Goal: Transaction & Acquisition: Download file/media

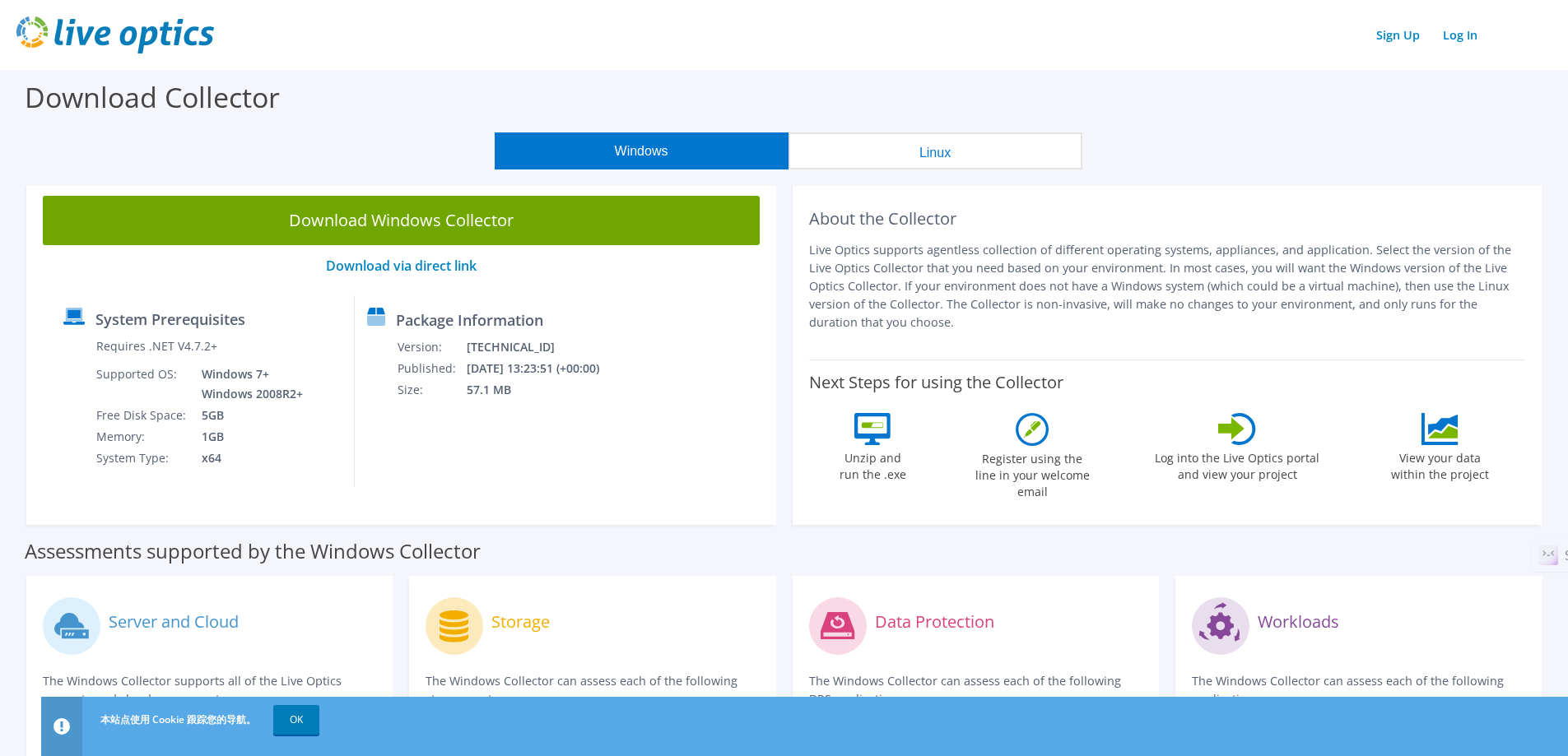
click at [931, 138] on button "Linux" at bounding box center [935, 150] width 293 height 37
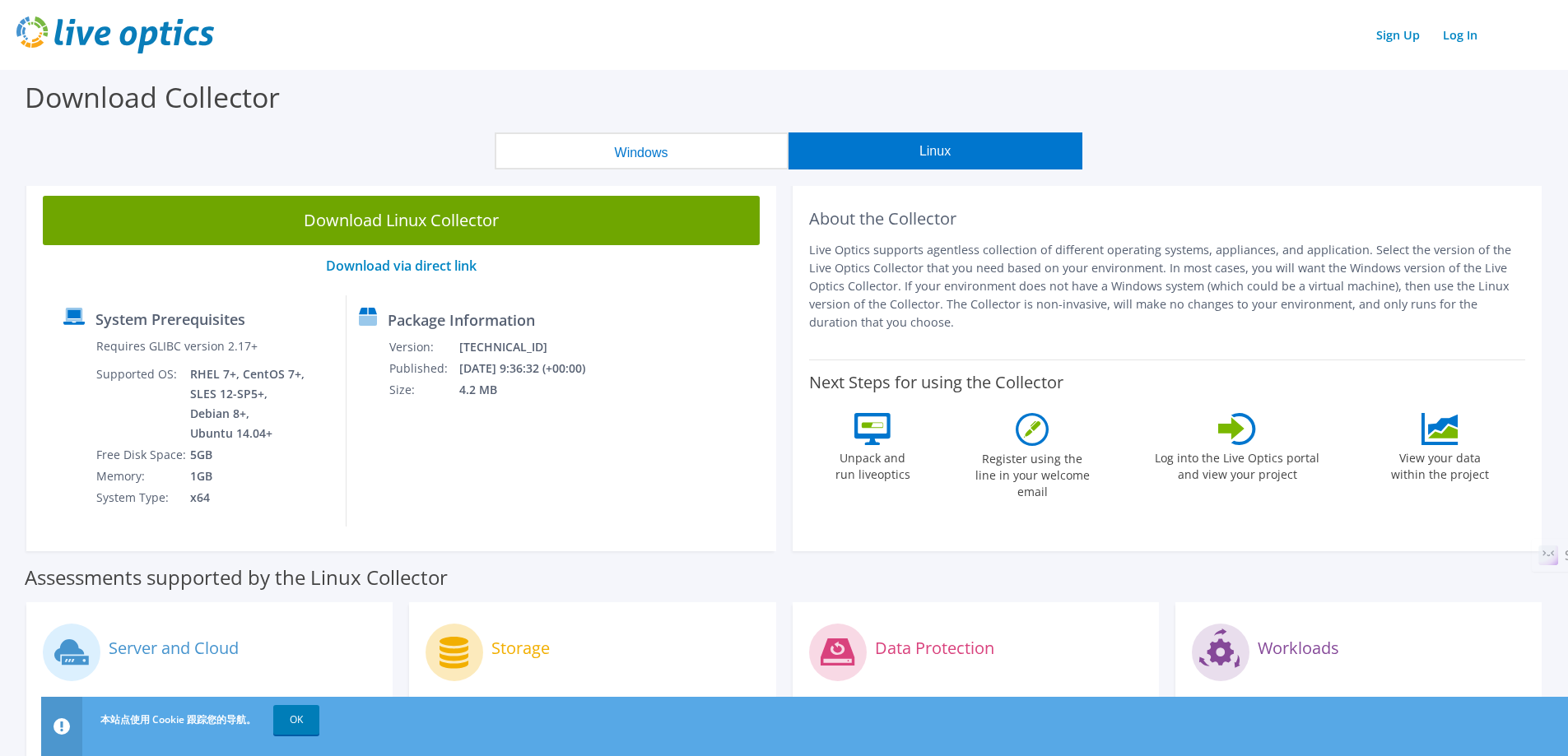
click at [717, 148] on button "Windows" at bounding box center [641, 150] width 293 height 37
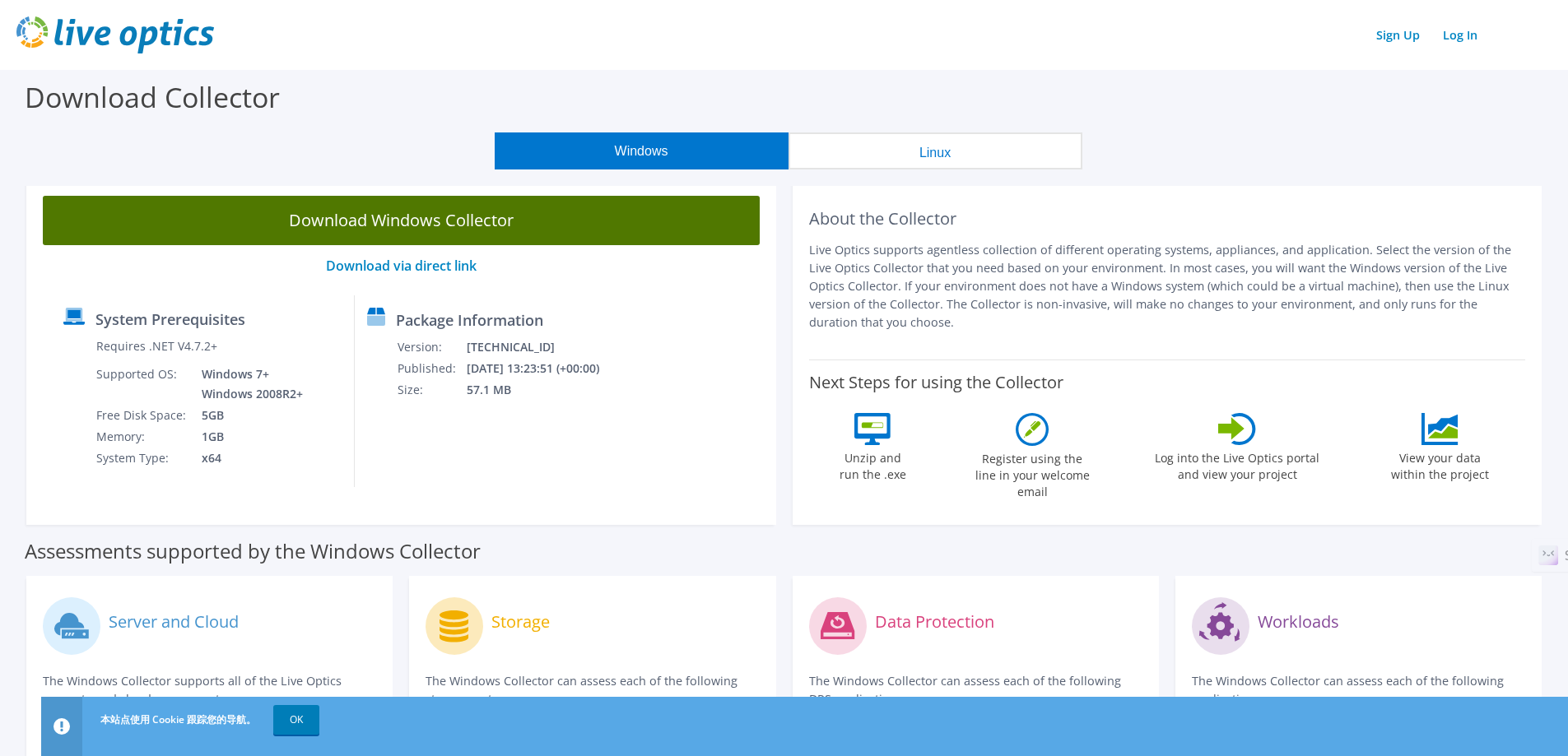
click at [468, 228] on link "Download Windows Collector" at bounding box center [401, 220] width 717 height 49
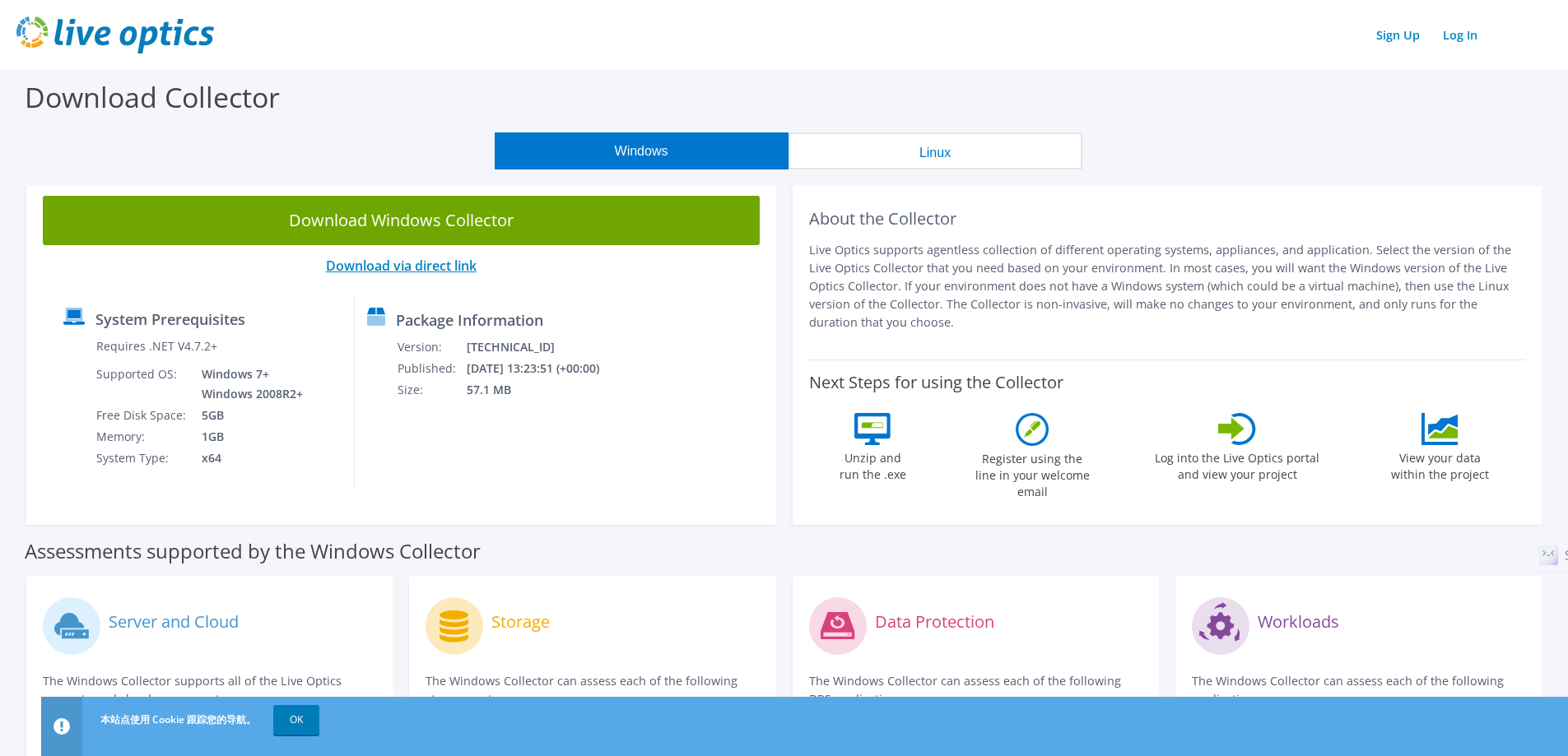
click at [452, 271] on link "Download via direct link" at bounding box center [401, 266] width 150 height 18
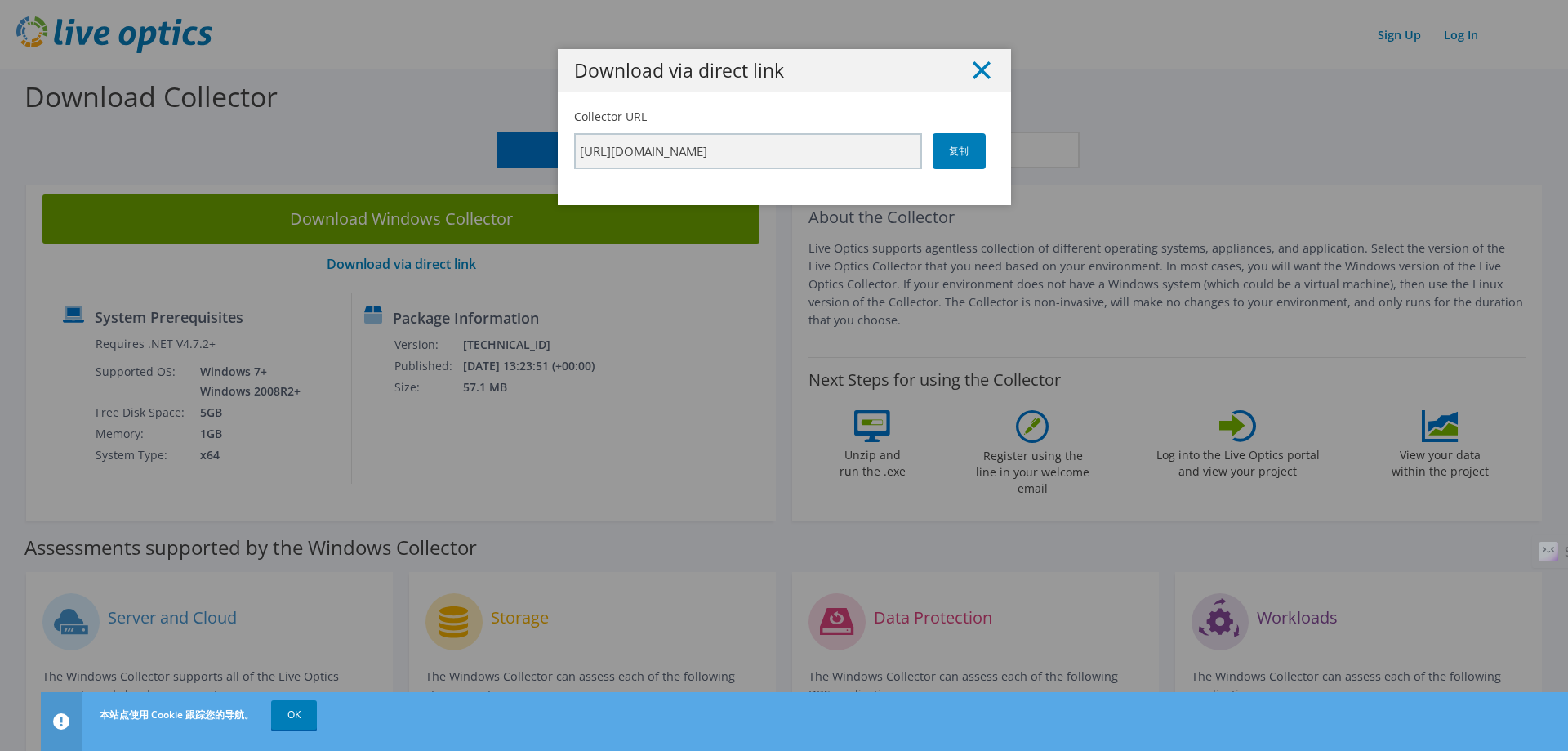
click at [975, 65] on icon at bounding box center [982, 71] width 18 height 18
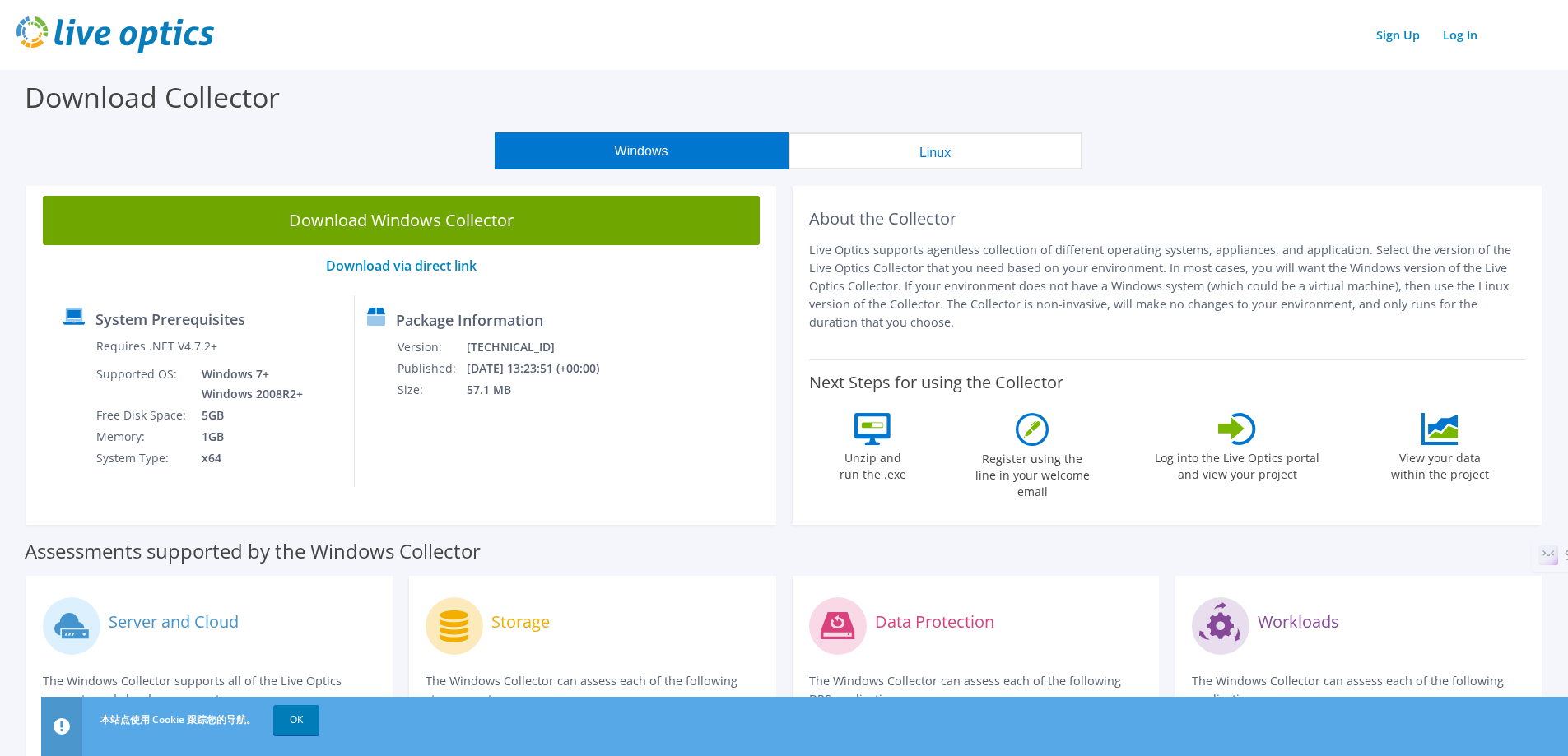
click at [613, 150] on button "Windows" at bounding box center [641, 150] width 293 height 37
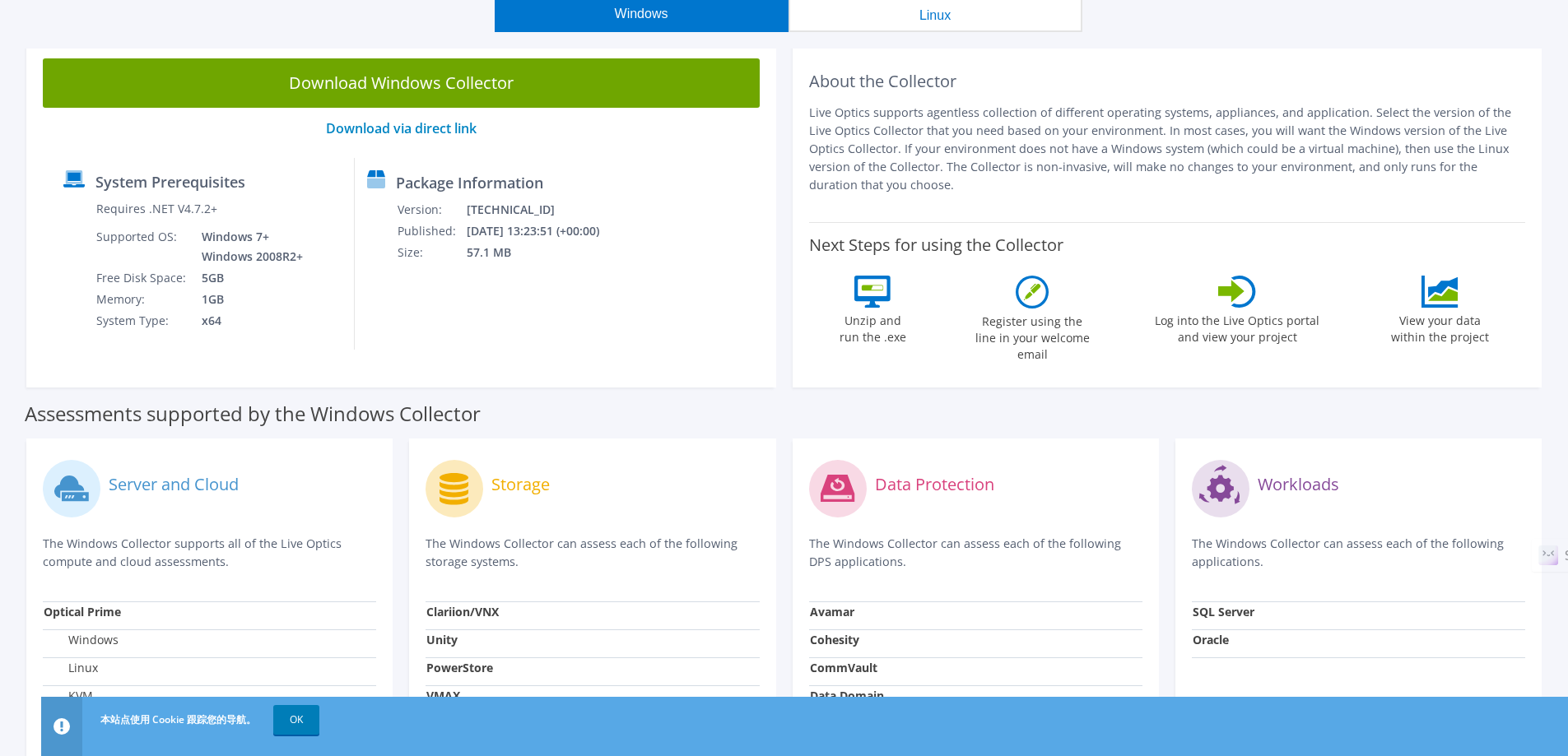
scroll to position [466, 0]
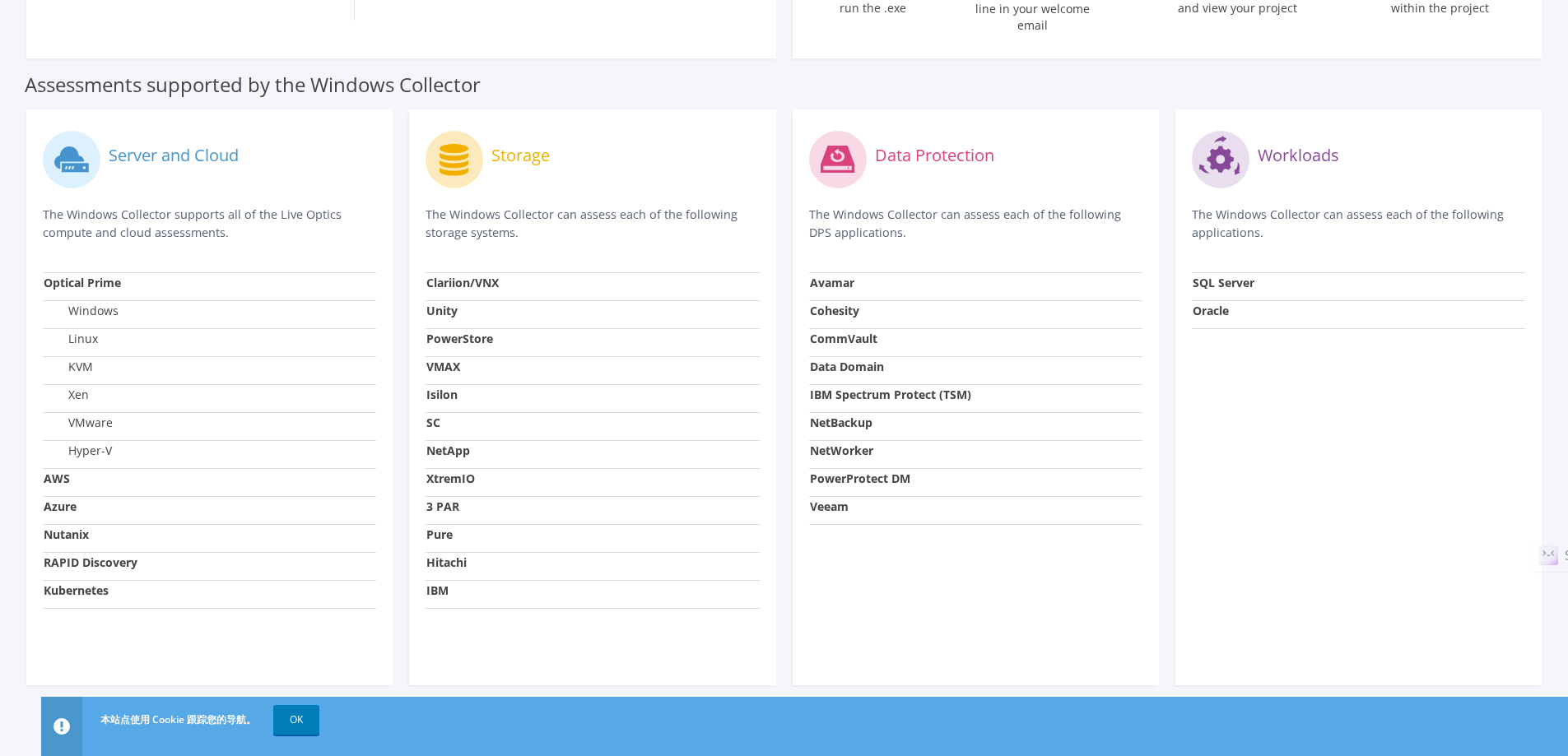
click at [88, 302] on label "Windows" at bounding box center [81, 311] width 75 height 16
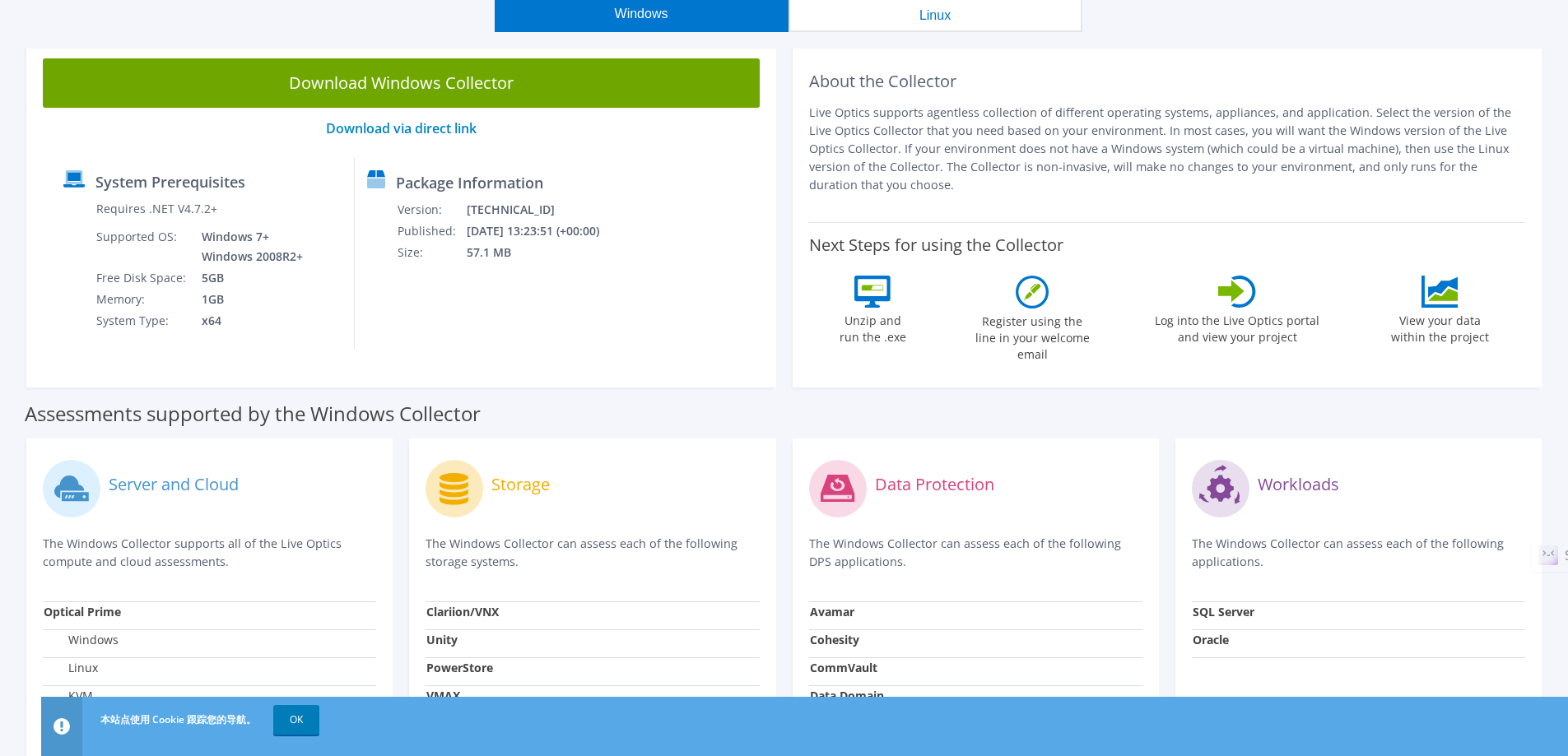
scroll to position [0, 0]
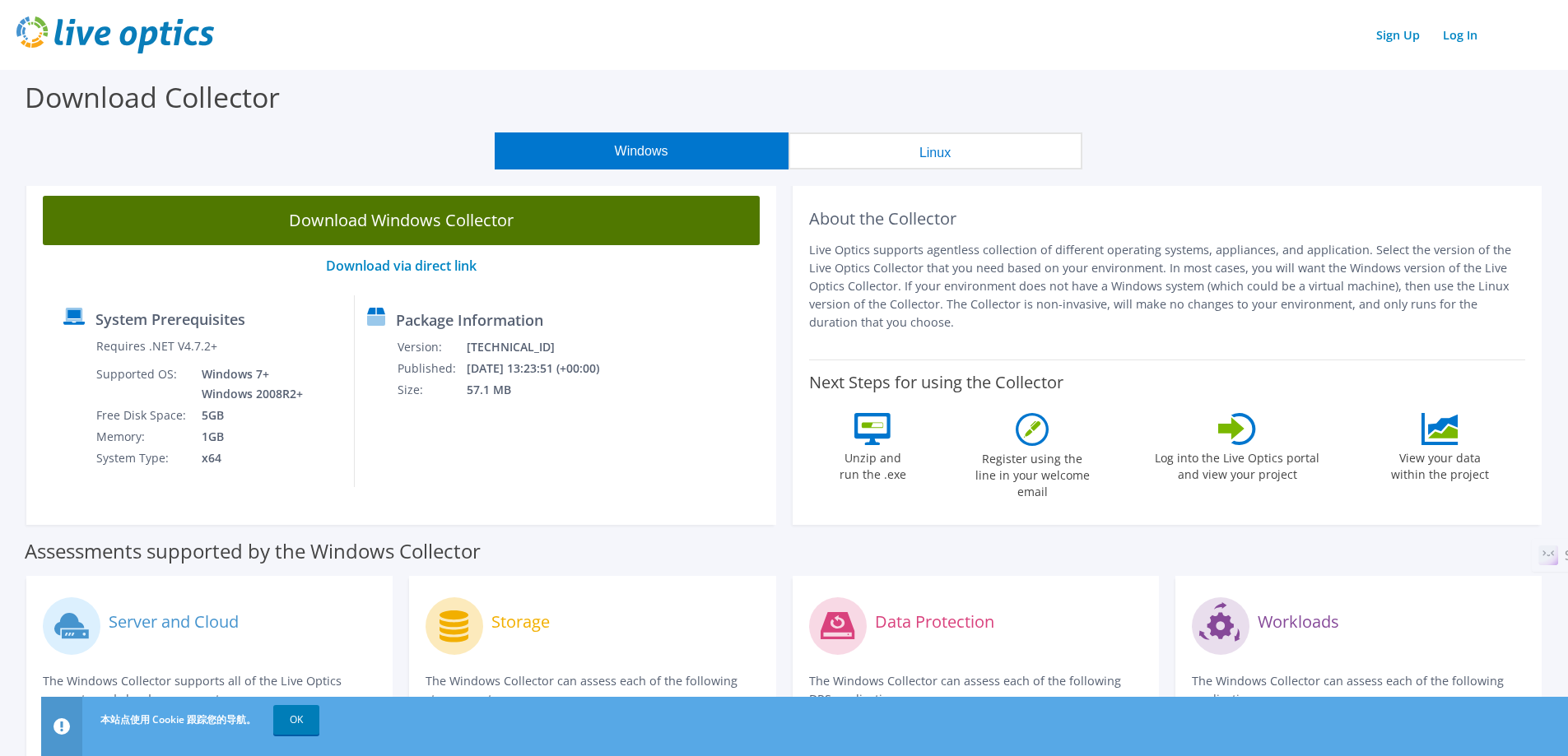
click at [406, 220] on link "Download Windows Collector" at bounding box center [401, 220] width 717 height 49
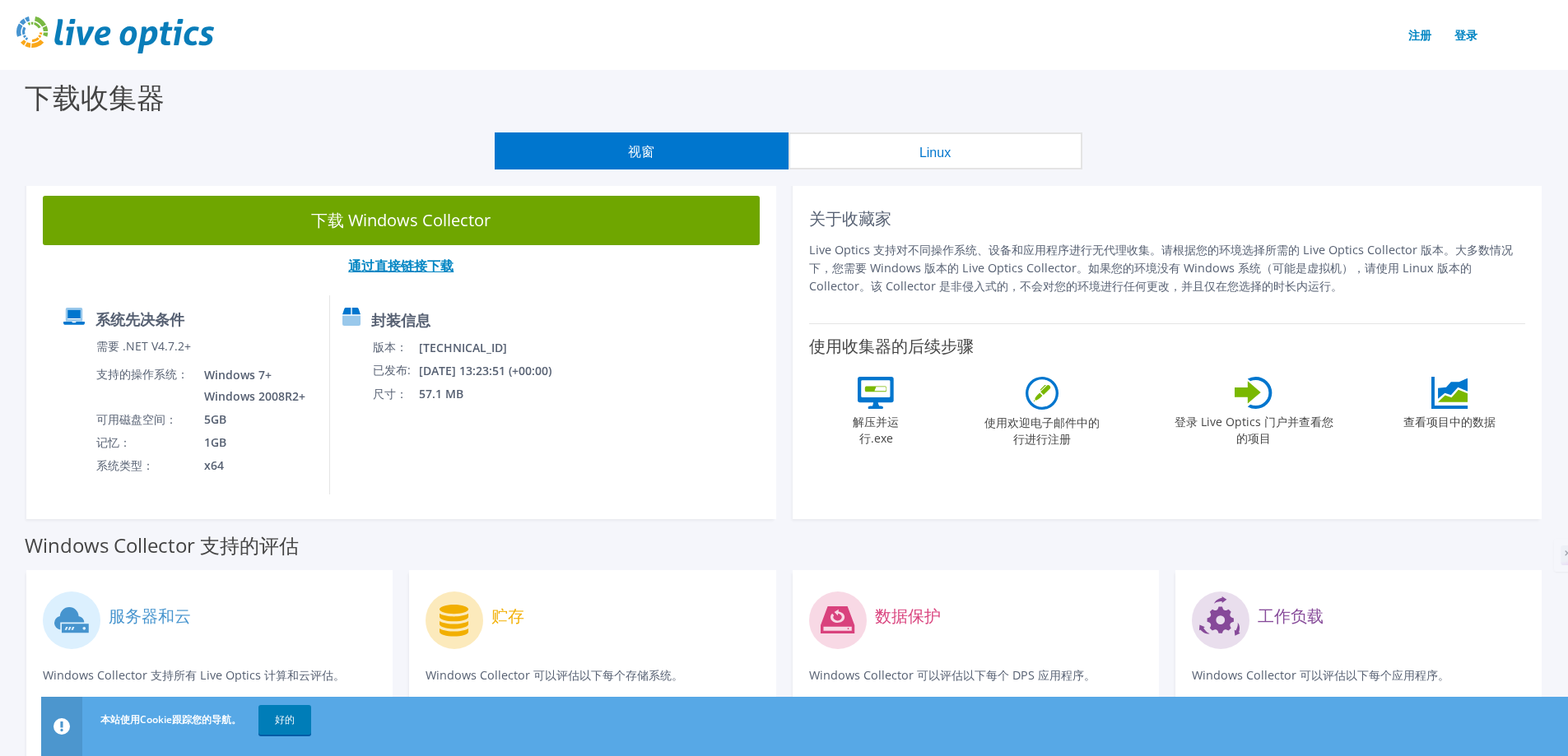
click at [423, 268] on font "通过直接链接下载" at bounding box center [401, 266] width 106 height 18
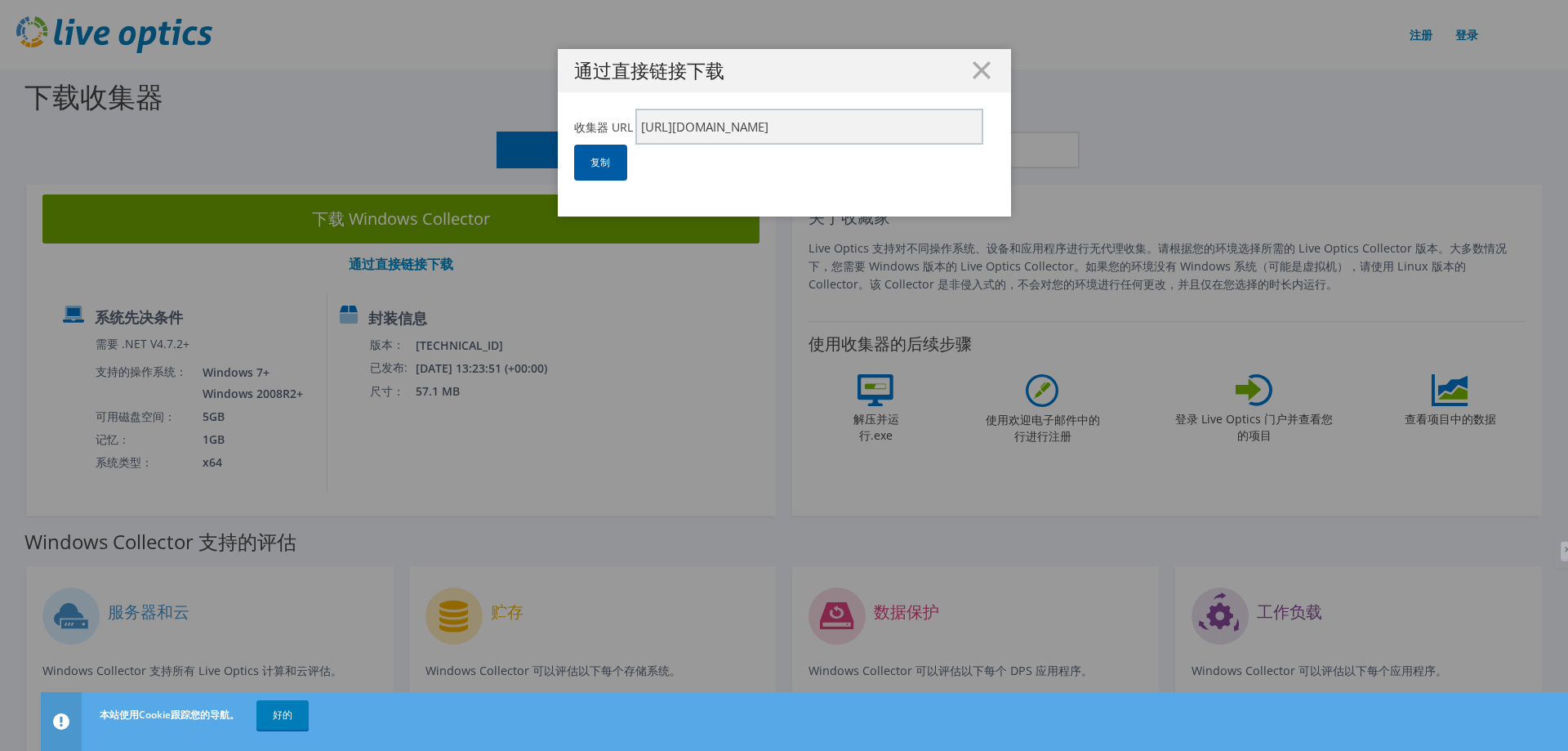
click at [600, 166] on font "复制" at bounding box center [600, 162] width 20 height 14
click at [973, 71] on icon at bounding box center [982, 71] width 18 height 18
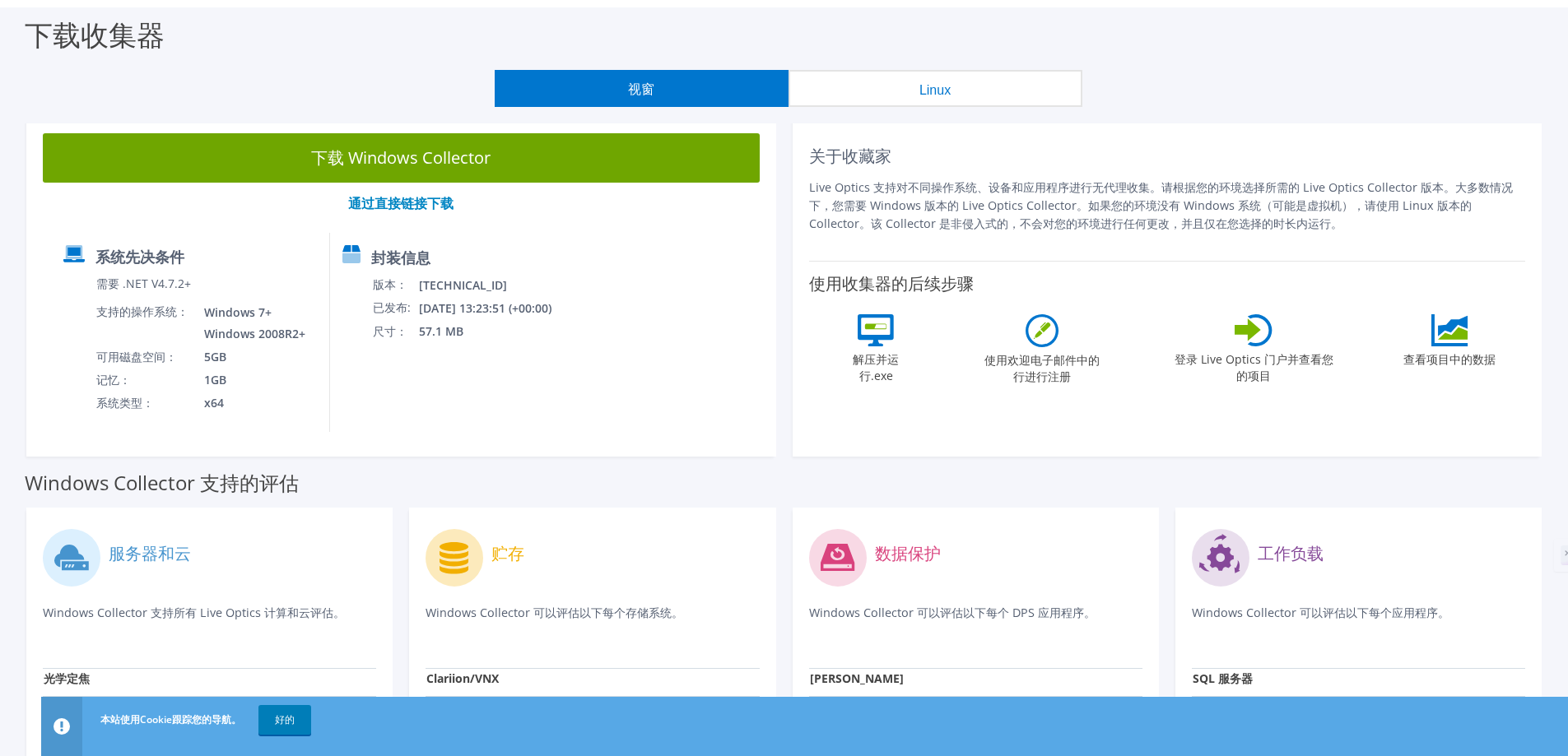
scroll to position [145, 0]
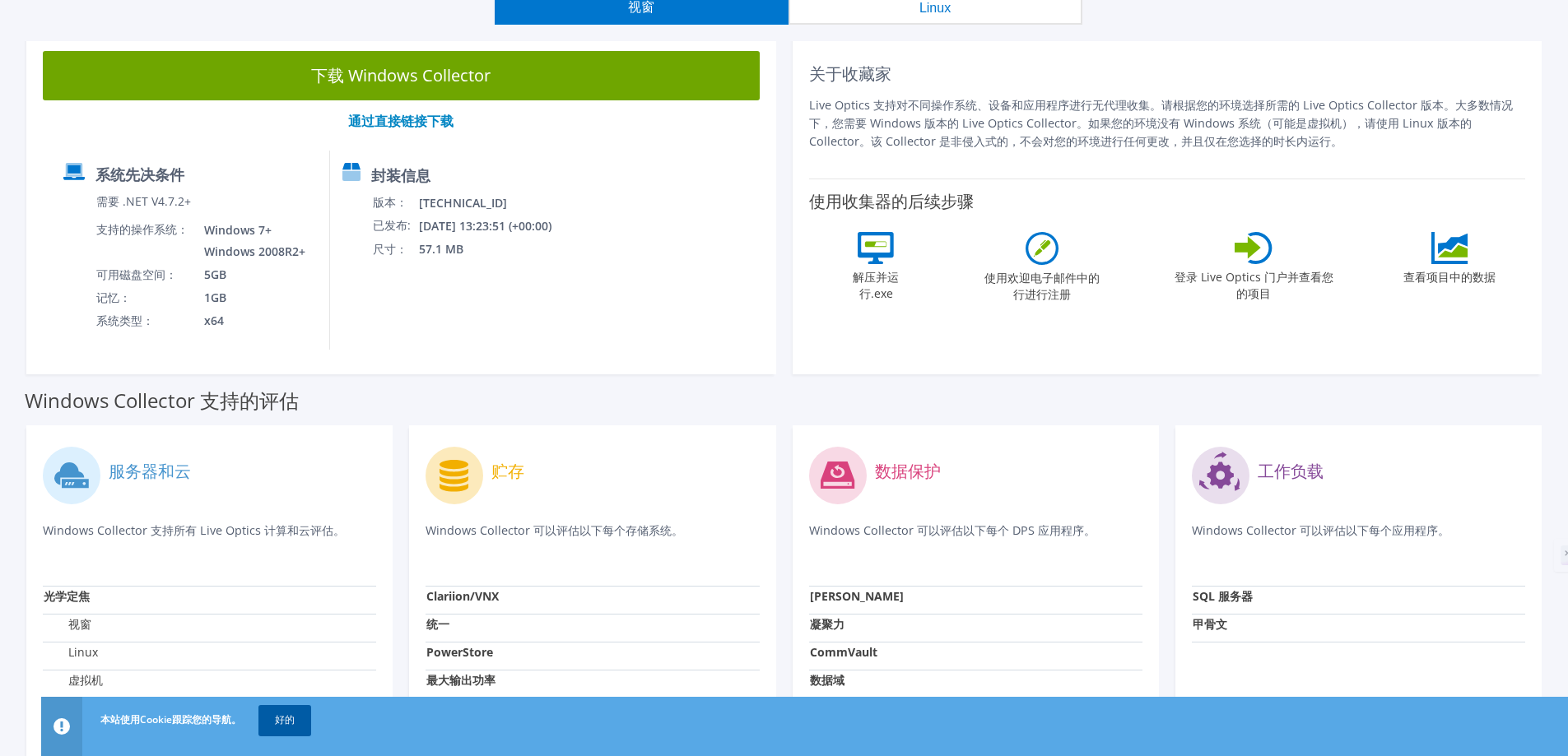
click at [294, 723] on font "好的" at bounding box center [285, 719] width 20 height 14
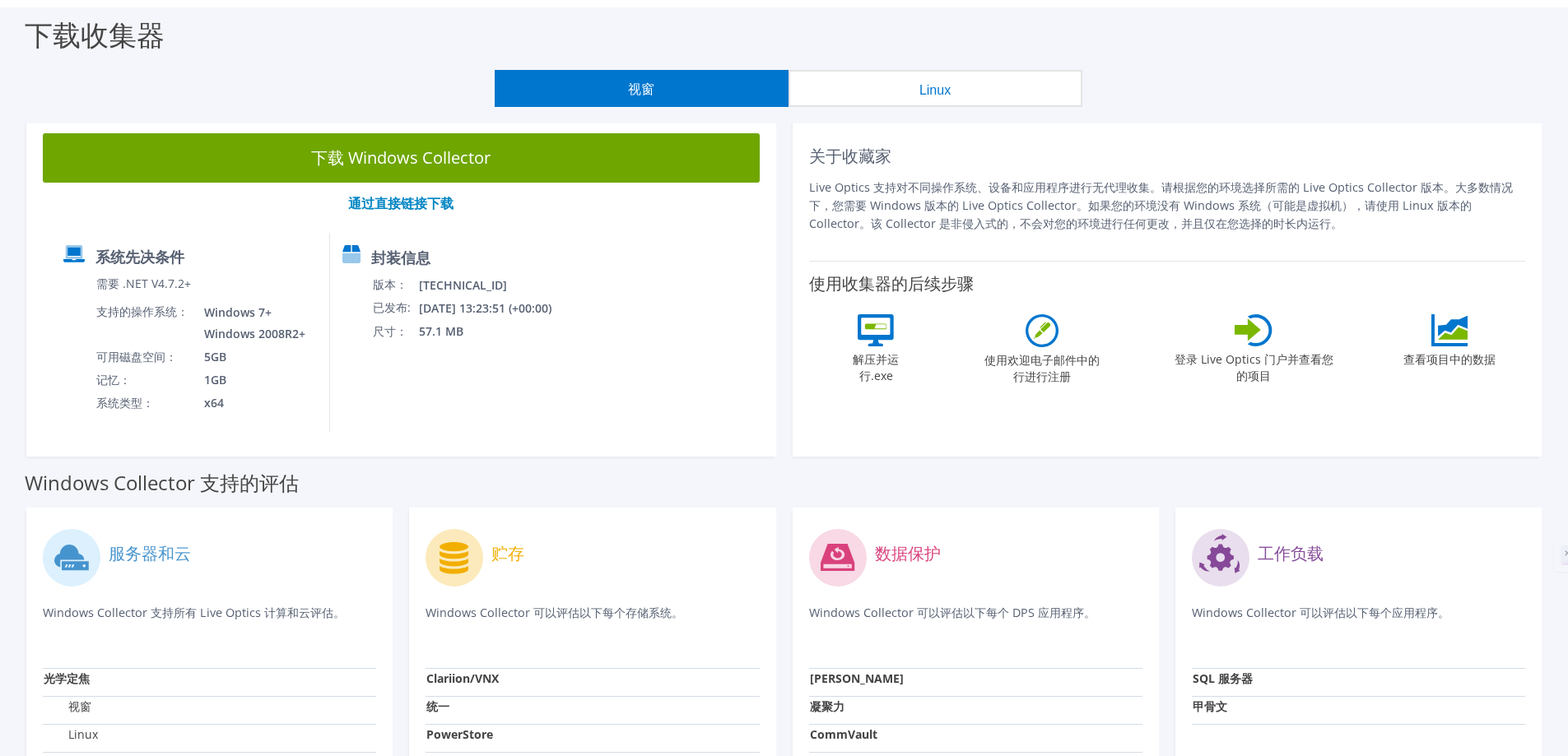
scroll to position [0, 0]
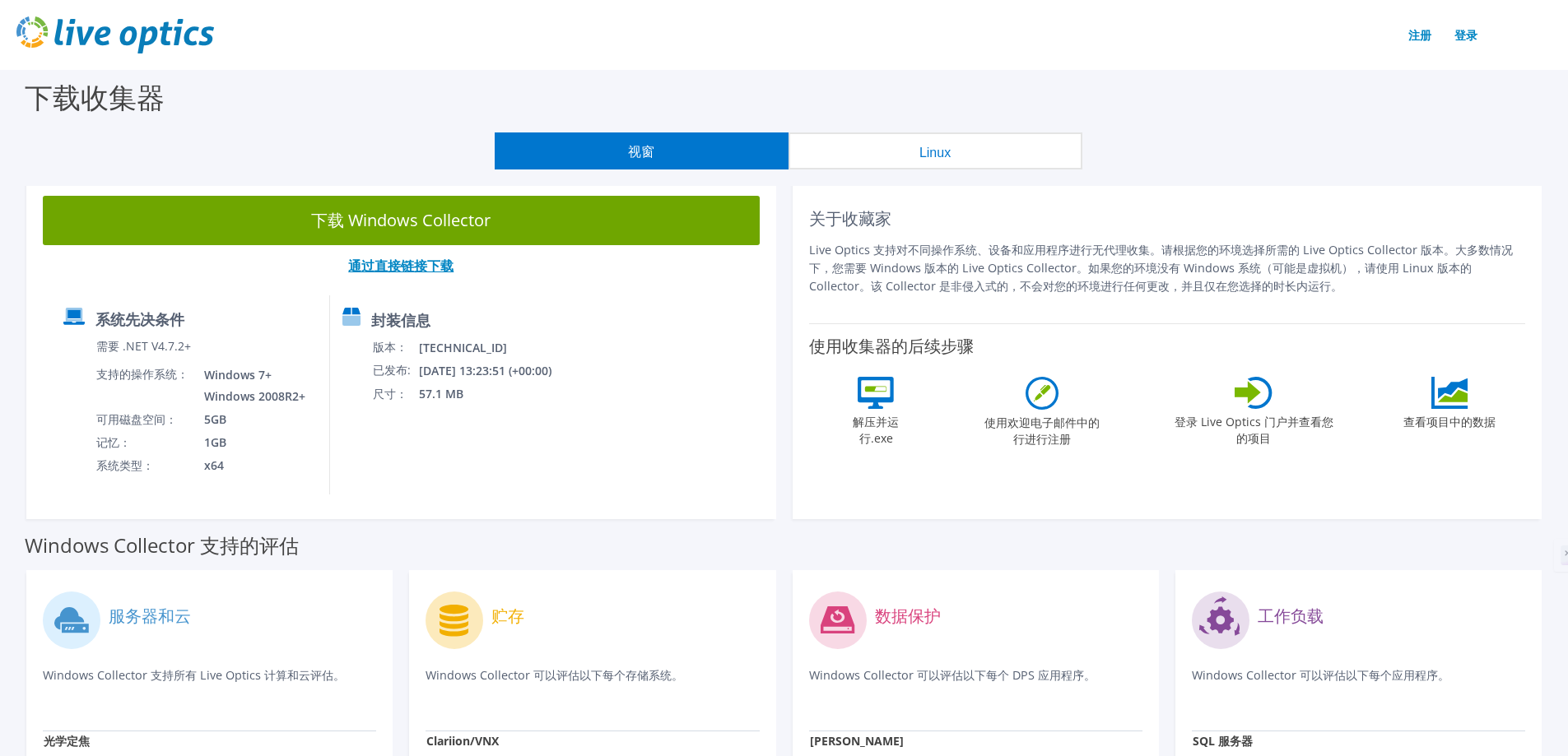
click at [425, 271] on font "通过直接链接下载" at bounding box center [401, 266] width 106 height 18
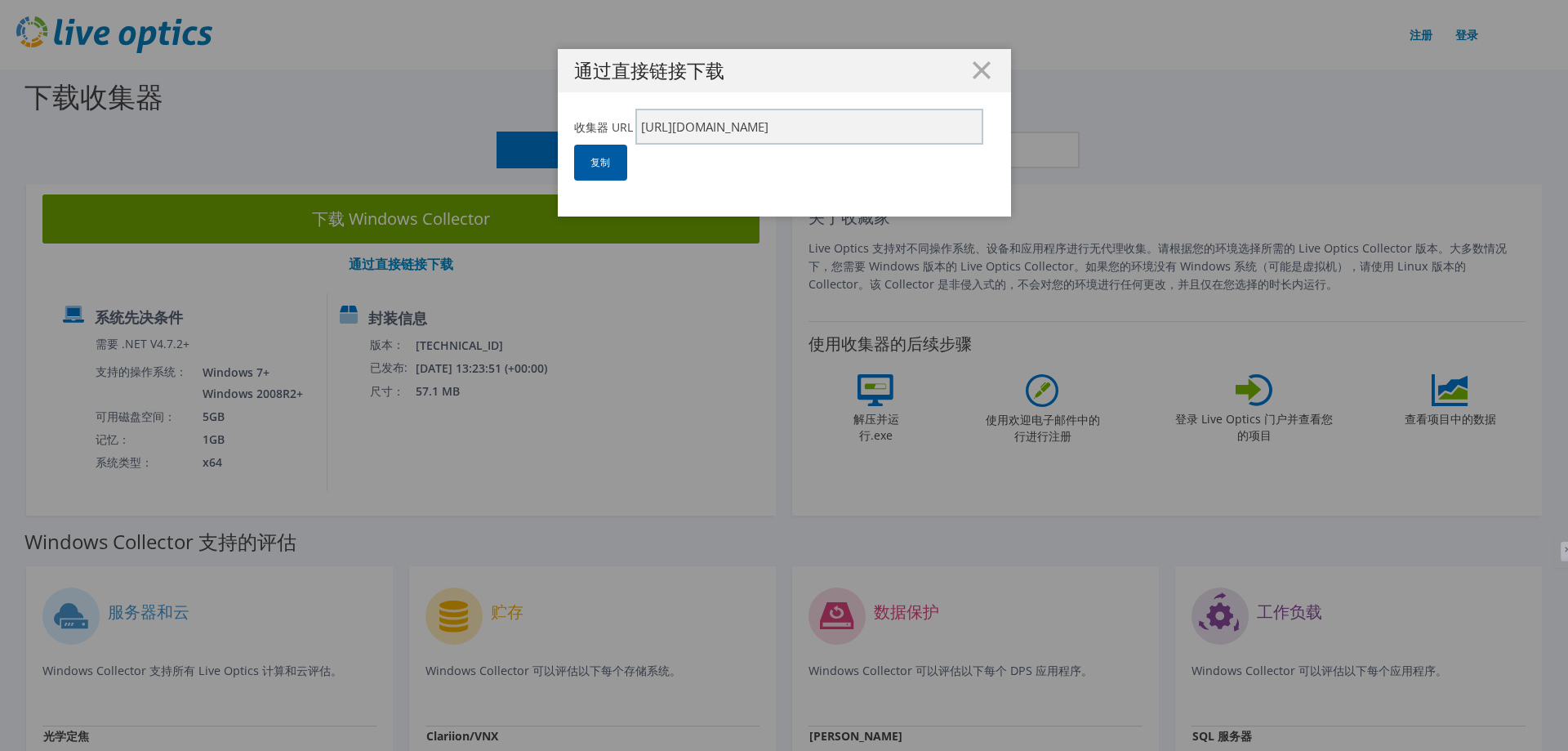
click at [595, 165] on font "复制" at bounding box center [600, 162] width 20 height 14
click at [977, 72] on line at bounding box center [982, 71] width 16 height 16
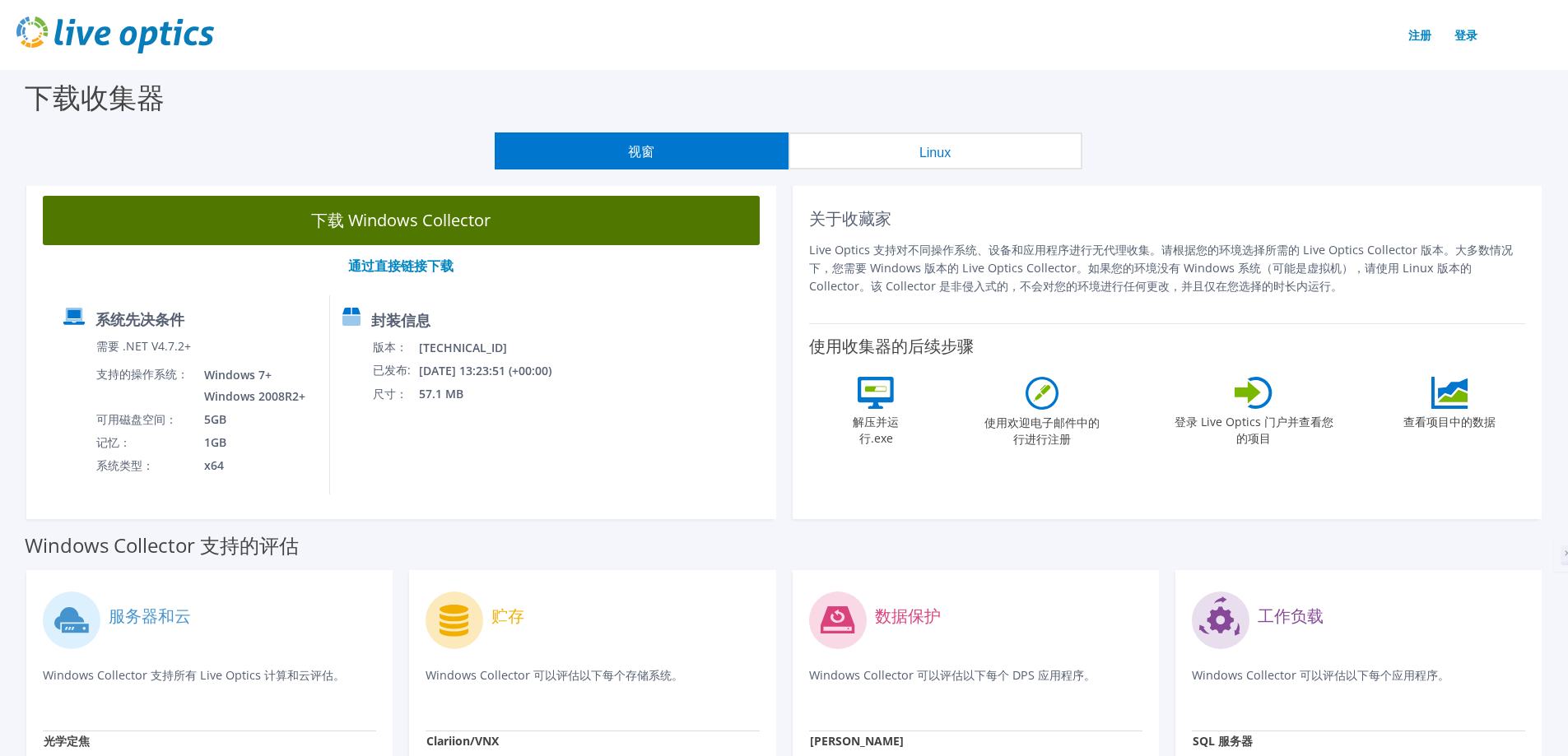
click at [420, 219] on font "下载 Windows Collector" at bounding box center [400, 220] width 179 height 22
click at [421, 214] on font "下载 Windows Collector" at bounding box center [400, 220] width 179 height 22
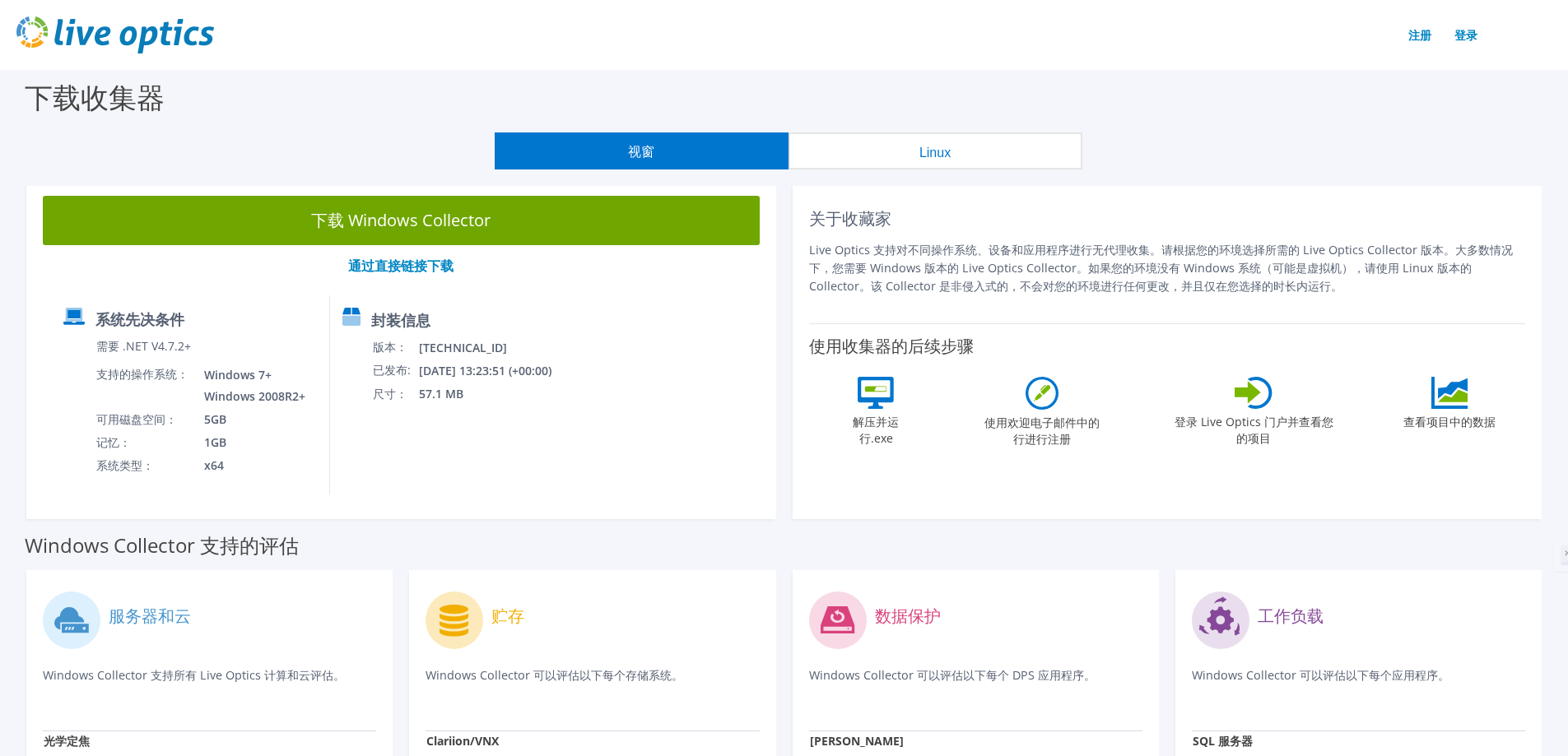
click at [407, 275] on div "下载 Windows Collector 通过直接链接下载 系统先决条件 需要 .NET V4.7.2+ 支持的操作系统： Windows 7+ Window…" at bounding box center [401, 349] width 750 height 340
click at [407, 270] on font "通过直接链接下载" at bounding box center [401, 266] width 106 height 18
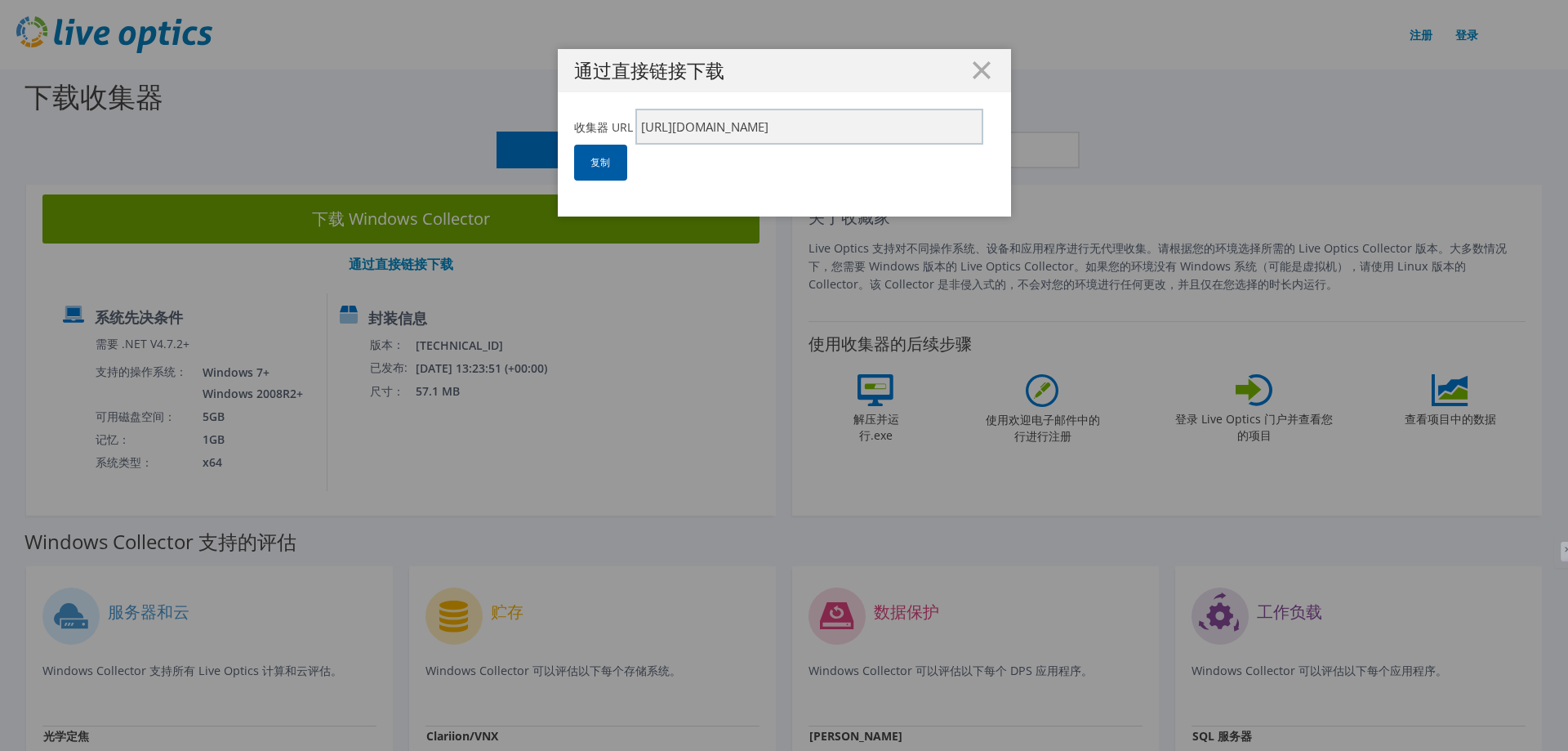
click at [593, 175] on link "复制" at bounding box center [600, 163] width 53 height 36
click at [236, 339] on div "通过直接链接下载 收集器 URL https://app.liveoptics.com/collector/direct?request=a9386326-d…" at bounding box center [784, 376] width 1568 height 653
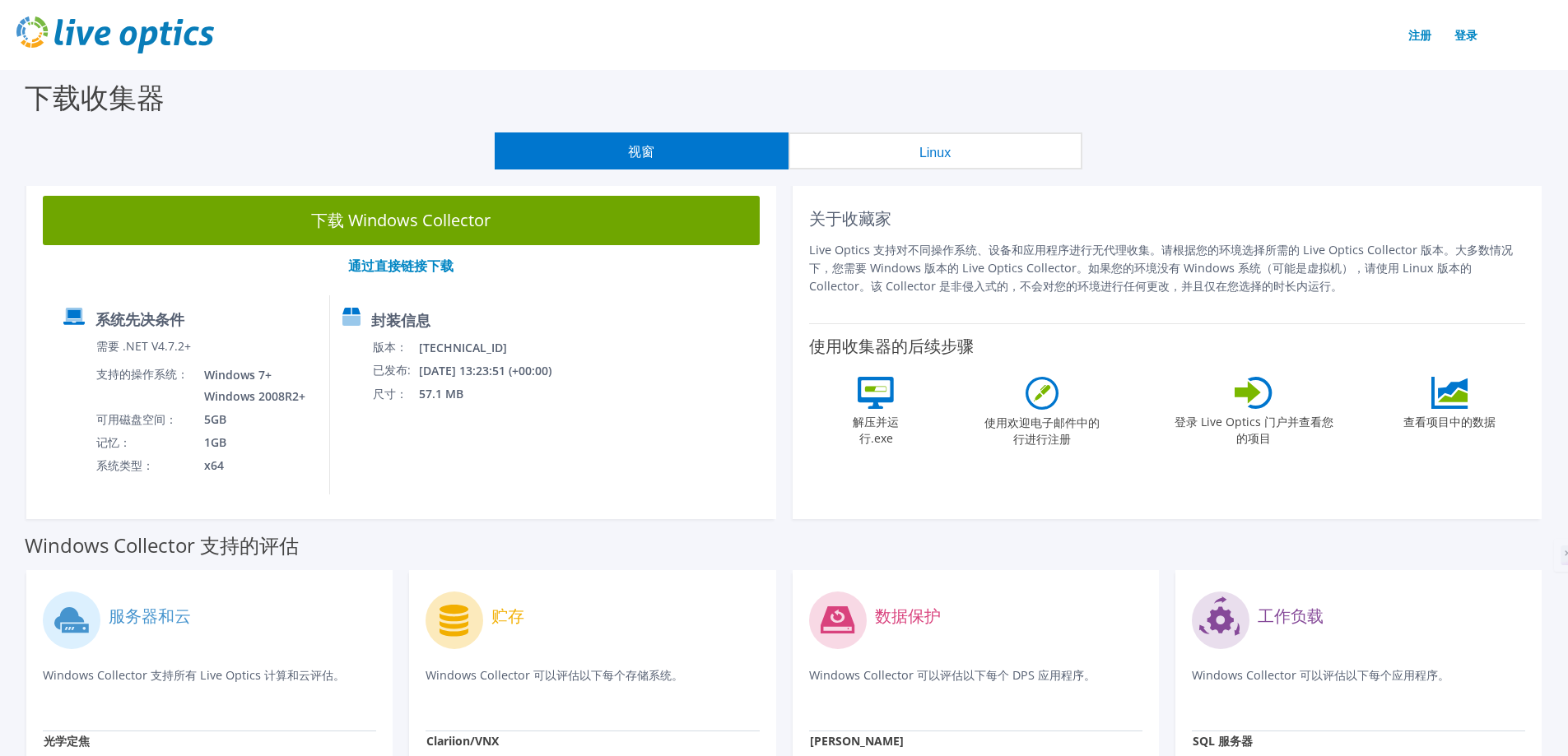
click at [251, 323] on div "系统先决条件" at bounding box center [190, 322] width 253 height 28
click at [1153, 288] on font "Live Optics 支持对不同操作系统、设备和应用程序进行无代理收集。请根据您的环境选择所需的 Live Optics Collector 版本。大多数情…" at bounding box center [1161, 268] width 703 height 52
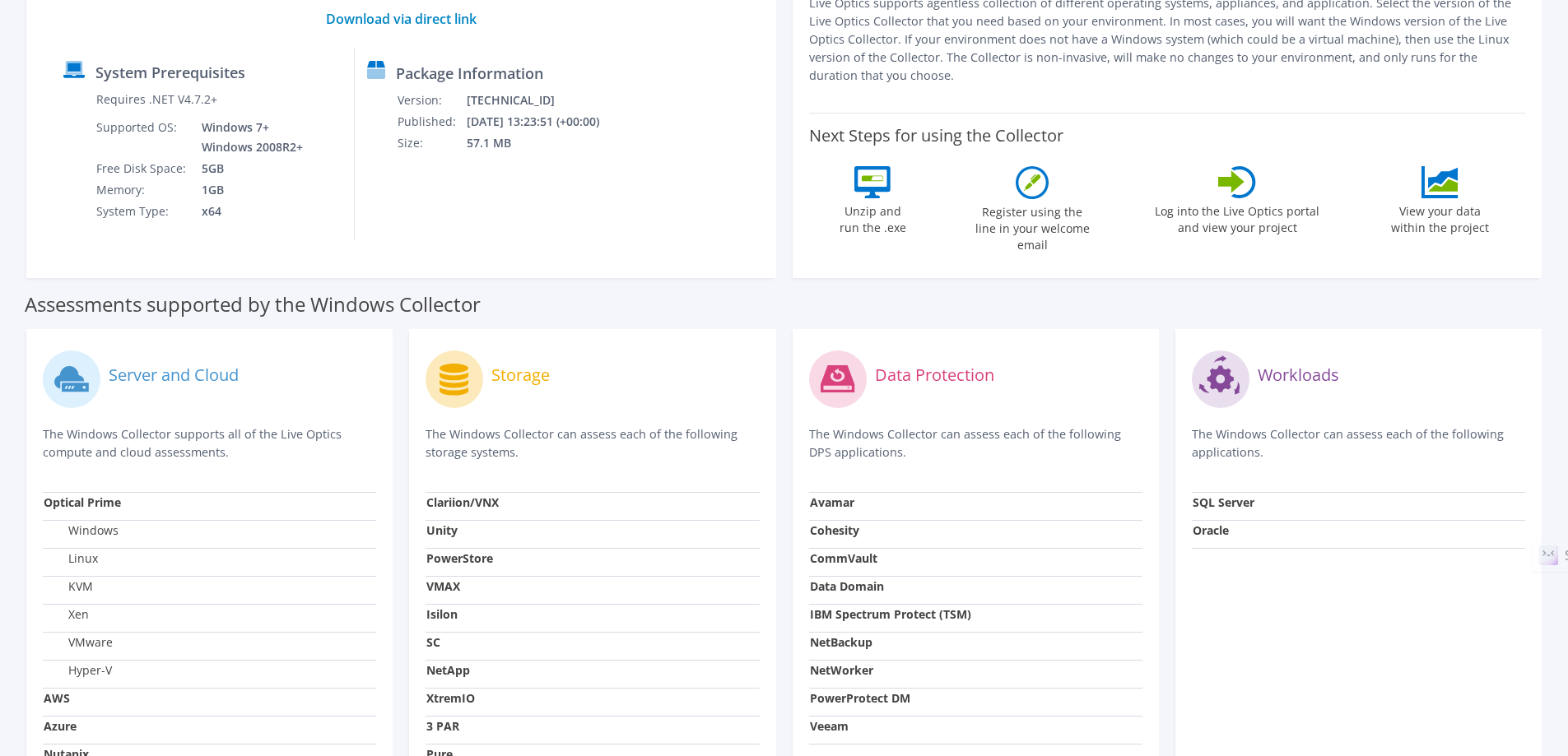
scroll to position [466, 0]
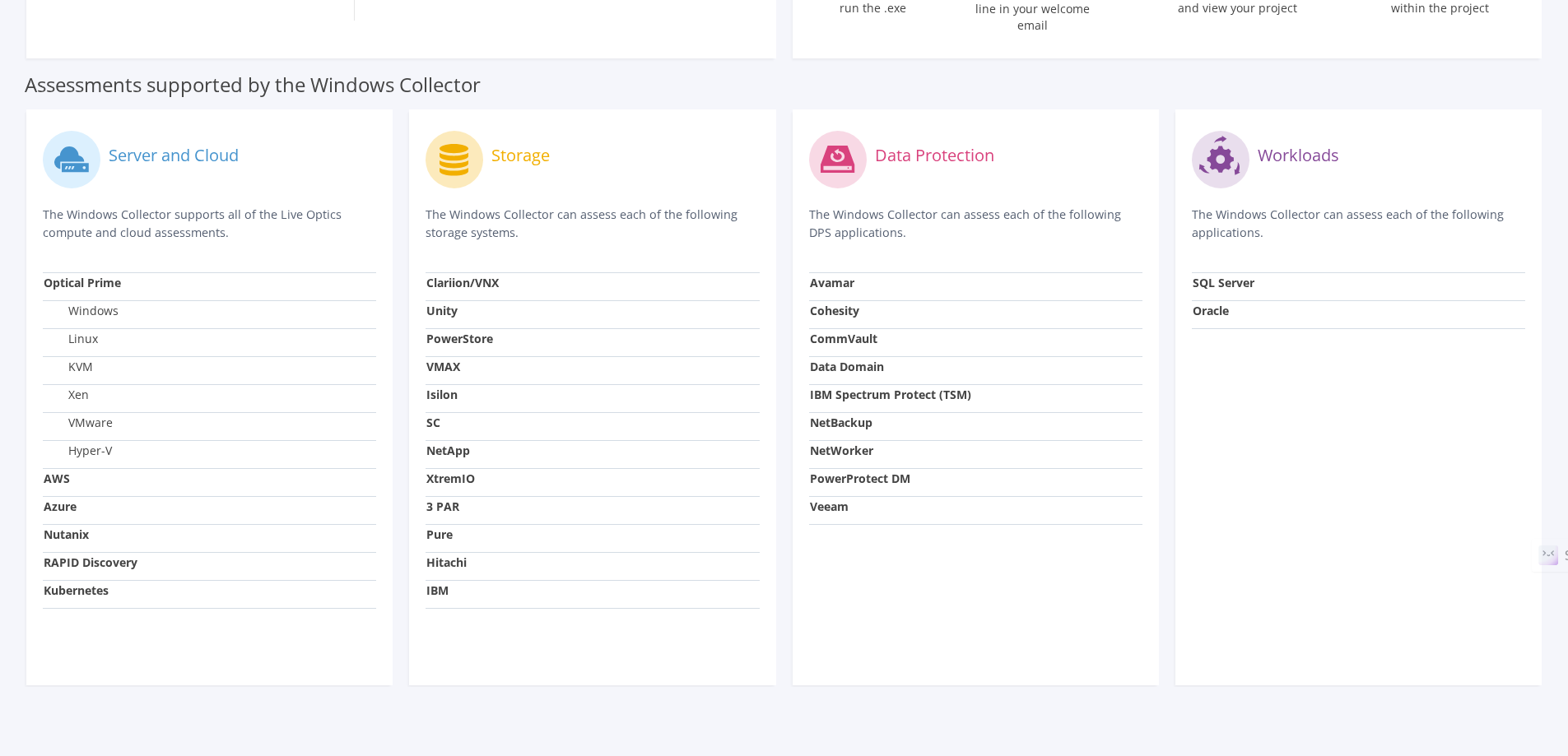
click at [1237, 275] on strong "SQL Server" at bounding box center [1224, 282] width 62 height 15
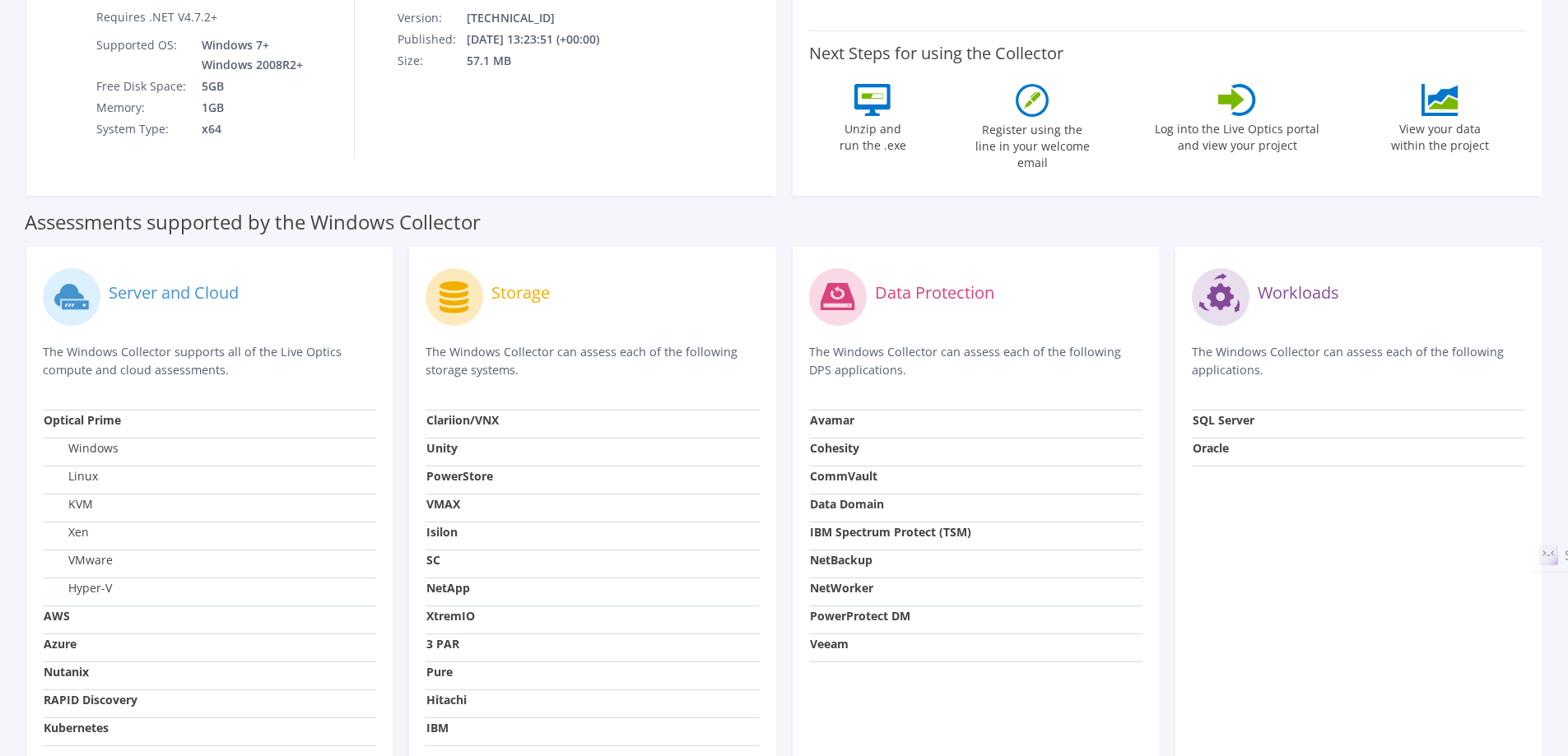
scroll to position [412, 0]
